Goal: Book appointment/travel/reservation

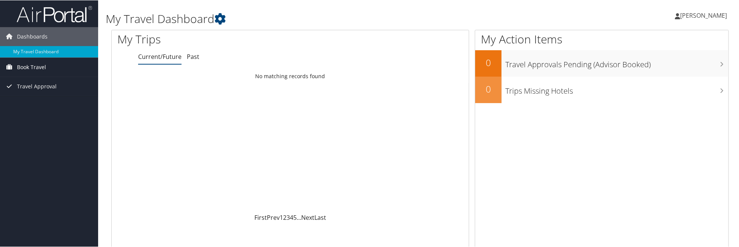
click at [39, 68] on span "Book Travel" at bounding box center [31, 66] width 29 height 19
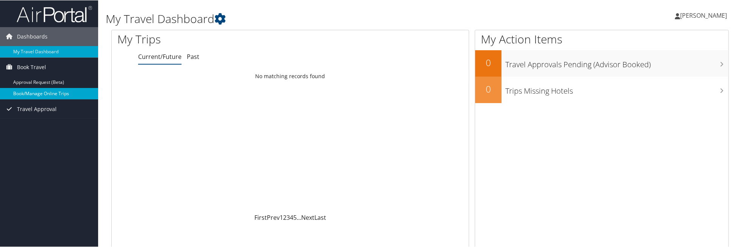
click at [31, 92] on link "Book/Manage Online Trips" at bounding box center [49, 93] width 98 height 11
